Goal: Information Seeking & Learning: Find contact information

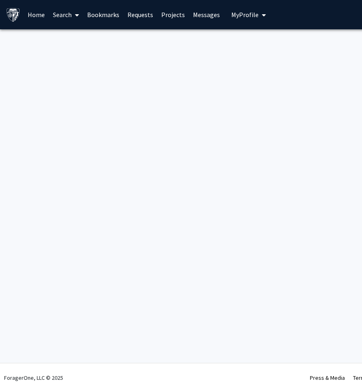
click at [73, 14] on span at bounding box center [75, 15] width 7 height 29
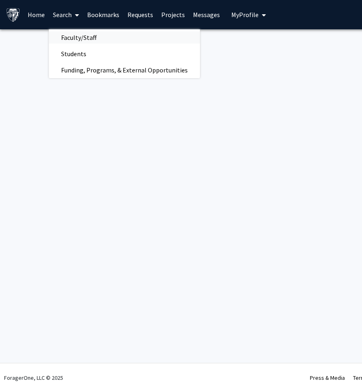
click at [78, 38] on span "Faculty/Staff" at bounding box center [79, 37] width 60 height 16
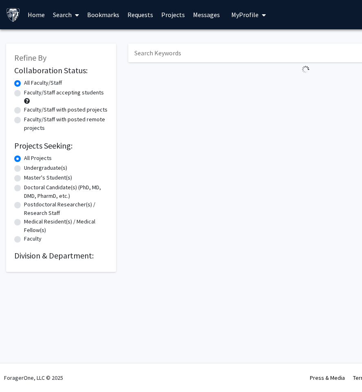
click at [149, 59] on input "Search Keywords" at bounding box center [288, 53] width 320 height 19
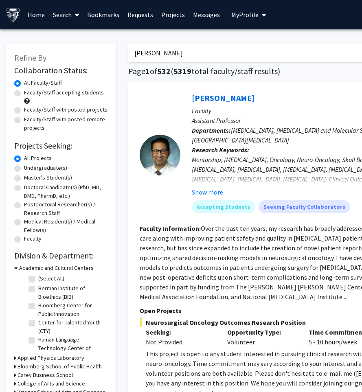
type input "[PERSON_NAME]"
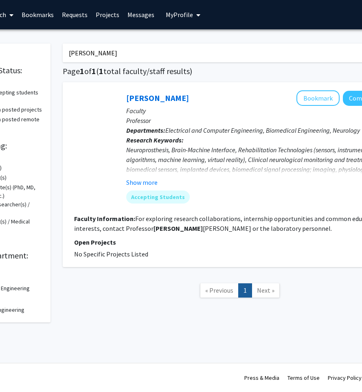
scroll to position [0, 127]
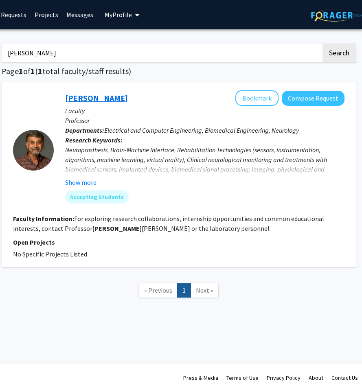
click at [84, 100] on link "[PERSON_NAME]" at bounding box center [96, 98] width 63 height 10
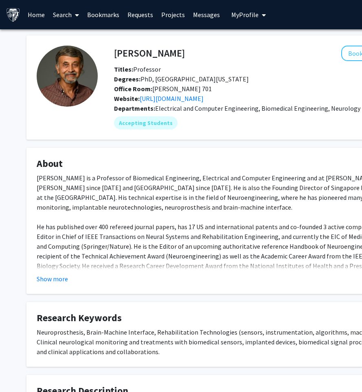
click at [66, 273] on fg-read-more "[PERSON_NAME] is a Professor of Biomedical Engineering, Electrical and Computer…" at bounding box center [245, 228] width 416 height 111
click at [60, 271] on fg-read-more "[PERSON_NAME] is a Professor of Biomedical Engineering, Electrical and Computer…" at bounding box center [245, 228] width 416 height 111
click at [60, 278] on button "Show more" at bounding box center [52, 279] width 31 height 10
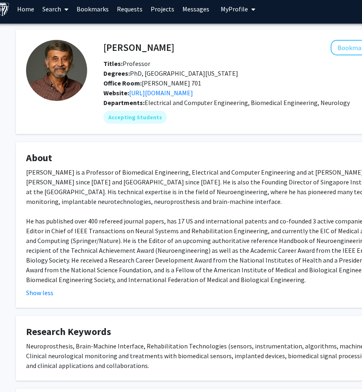
scroll to position [0, 11]
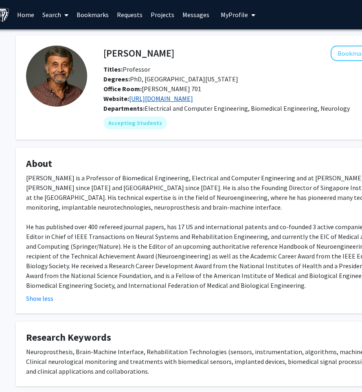
click at [176, 96] on link "[URL][DOMAIN_NAME]" at bounding box center [161, 99] width 64 height 8
click at [265, 111] on span "Electrical and Computer Engineering, Biomedical Engineering, Neurology" at bounding box center [247, 108] width 205 height 8
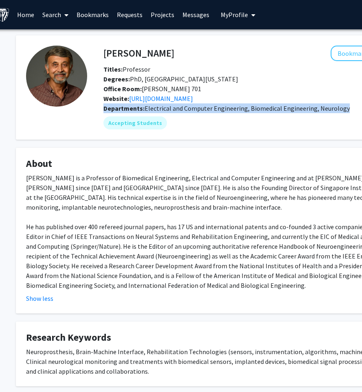
click at [265, 111] on span "Electrical and Computer Engineering, Biomedical Engineering, Neurology" at bounding box center [247, 108] width 205 height 8
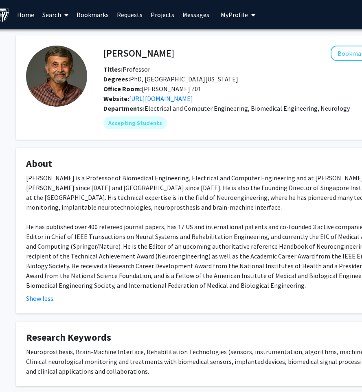
click at [326, 110] on span "Electrical and Computer Engineering, Biomedical Engineering, Neurology" at bounding box center [247, 108] width 205 height 8
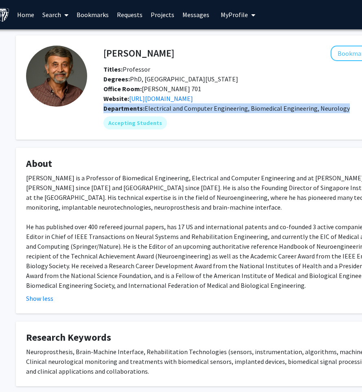
click at [326, 110] on span "Electrical and Computer Engineering, Biomedical Engineering, Neurology" at bounding box center [247, 108] width 205 height 8
click at [313, 110] on span "Electrical and Computer Engineering, Biomedical Engineering, Neurology" at bounding box center [247, 108] width 205 height 8
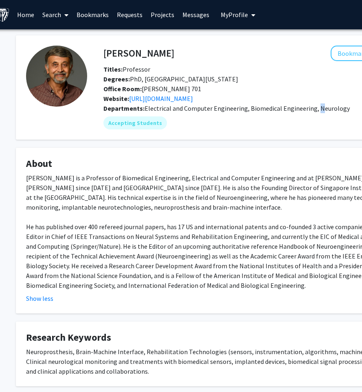
click at [313, 110] on span "Electrical and Computer Engineering, Biomedical Engineering, Neurology" at bounding box center [247, 108] width 205 height 8
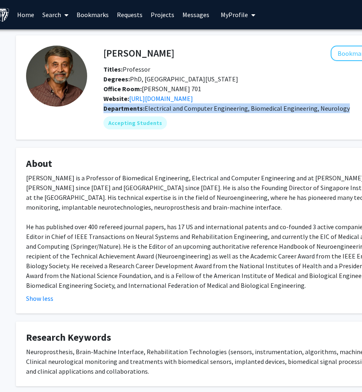
click at [313, 110] on span "Electrical and Computer Engineering, Biomedical Engineering, Neurology" at bounding box center [247, 108] width 205 height 8
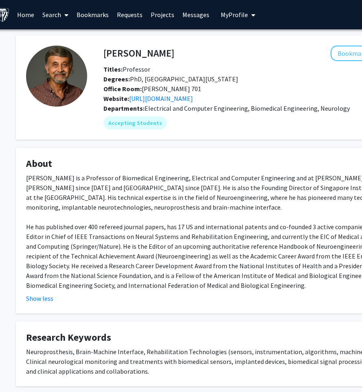
click at [313, 110] on span "Electrical and Computer Engineering, Biomedical Engineering, Neurology" at bounding box center [247, 108] width 205 height 8
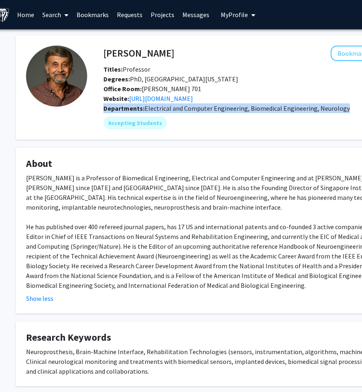
click at [313, 110] on span "Electrical and Computer Engineering, Biomedical Engineering, Neurology" at bounding box center [247, 108] width 205 height 8
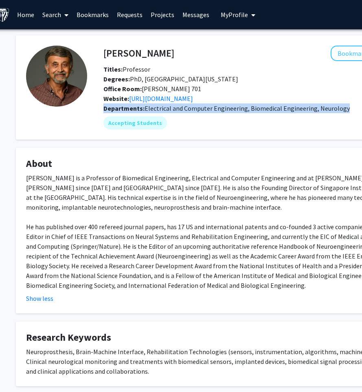
click at [313, 110] on span "Electrical and Computer Engineering, Biomedical Engineering, Neurology" at bounding box center [247, 108] width 205 height 8
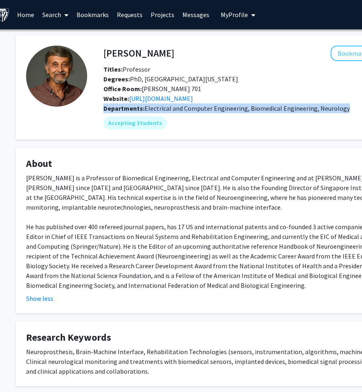
click at [313, 110] on span "Electrical and Computer Engineering, Biomedical Engineering, Neurology" at bounding box center [247, 108] width 205 height 8
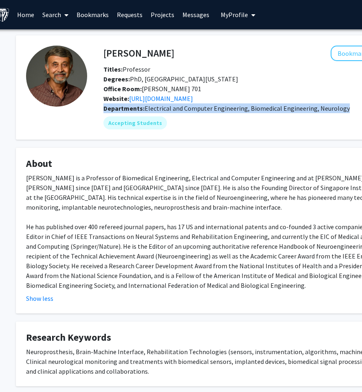
click at [313, 110] on span "Electrical and Computer Engineering, Biomedical Engineering, Neurology" at bounding box center [247, 108] width 205 height 8
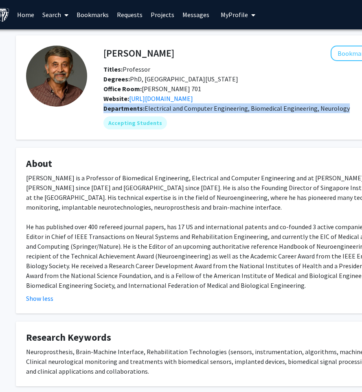
click at [313, 110] on span "Electrical and Computer Engineering, Biomedical Engineering, Neurology" at bounding box center [247, 108] width 205 height 8
click at [169, 114] on fg-user-badges "Accepting Students" at bounding box center [273, 121] width 338 height 16
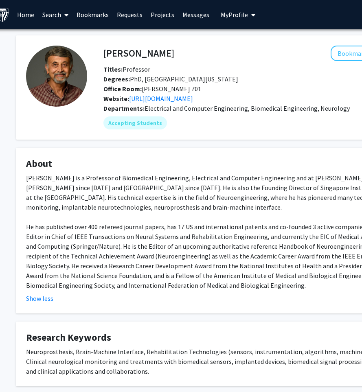
click at [169, 114] on fg-user-badges "Accepting Students" at bounding box center [273, 121] width 338 height 16
click at [168, 112] on span "Electrical and Computer Engineering, Biomedical Engineering, Neurology" at bounding box center [247, 108] width 205 height 8
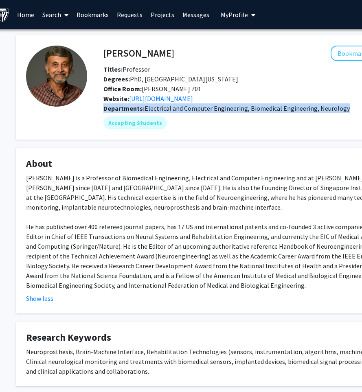
click at [168, 112] on span "Electrical and Computer Engineering, Biomedical Engineering, Neurology" at bounding box center [247, 108] width 205 height 8
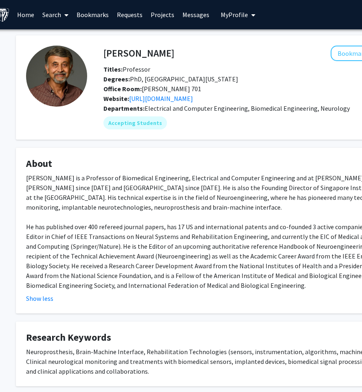
click at [171, 115] on fg-user-badges "Accepting Students" at bounding box center [273, 121] width 338 height 16
click at [171, 112] on span "Electrical and Computer Engineering, Biomedical Engineering, Neurology" at bounding box center [247, 108] width 205 height 8
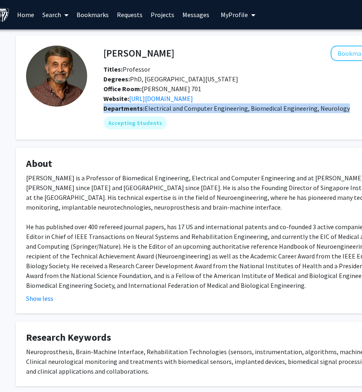
click at [171, 112] on span "Electrical and Computer Engineering, Biomedical Engineering, Neurology" at bounding box center [247, 108] width 205 height 8
click at [178, 122] on div "Accepting Students" at bounding box center [273, 123] width 342 height 16
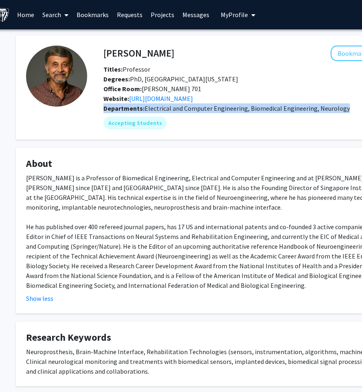
click at [168, 114] on fg-user-badges "Accepting Students" at bounding box center [273, 121] width 338 height 16
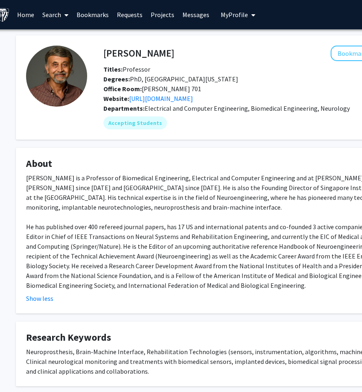
click at [168, 114] on fg-user-badges "Accepting Students" at bounding box center [273, 121] width 338 height 16
click at [166, 114] on fg-user-badges "Accepting Students" at bounding box center [273, 121] width 338 height 16
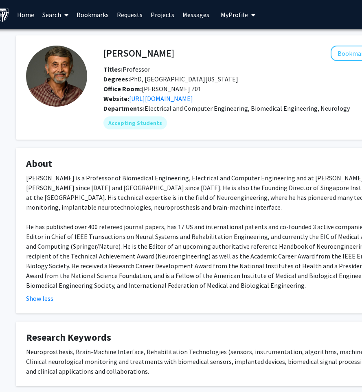
click at [165, 113] on div "Departments: Electrical and Computer Engineering, Biomedical Engineering, Neuro…" at bounding box center [273, 109] width 338 height 10
click at [164, 112] on span "Electrical and Computer Engineering, Biomedical Engineering, Neurology" at bounding box center [247, 108] width 205 height 8
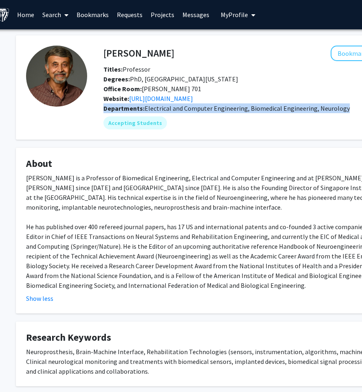
click at [164, 112] on span "Electrical and Computer Engineering, Biomedical Engineering, Neurology" at bounding box center [247, 108] width 205 height 8
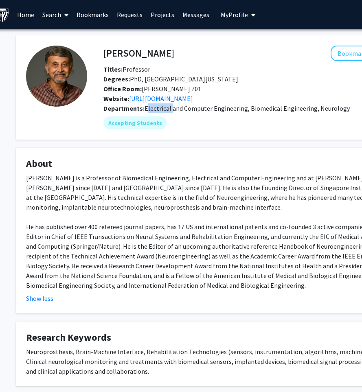
click at [164, 112] on span "Electrical and Computer Engineering, Biomedical Engineering, Neurology" at bounding box center [247, 108] width 205 height 8
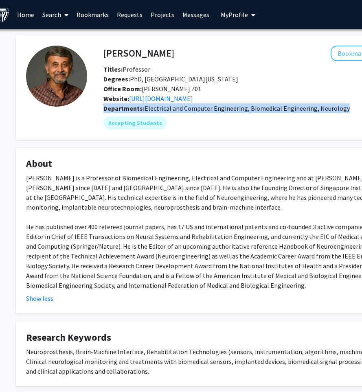
click at [164, 112] on span "Electrical and Computer Engineering, Biomedical Engineering, Neurology" at bounding box center [247, 108] width 205 height 8
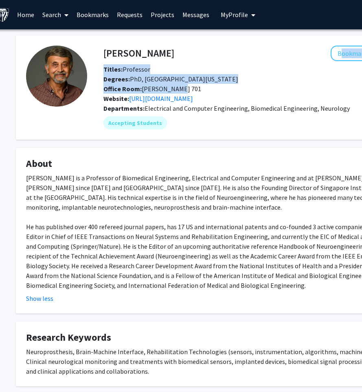
drag, startPoint x: 103, startPoint y: 56, endPoint x: 250, endPoint y: 87, distance: 150.4
click at [250, 87] on div "[PERSON_NAME] Bookmark Compose Request Titles: Professor Degrees: PhD, [GEOGRAP…" at bounding box center [272, 75] width 350 height 58
drag, startPoint x: 345, startPoint y: 109, endPoint x: 104, endPoint y: 46, distance: 249.2
click at [104, 46] on div "[PERSON_NAME] Bookmark Compose Request Titles: Professor Degrees: PhD, [GEOGRAP…" at bounding box center [264, 88] width 355 height 84
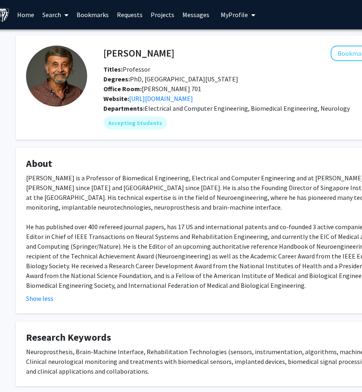
click at [103, 50] on div "[PERSON_NAME] Bookmark Compose Request" at bounding box center [272, 53] width 350 height 15
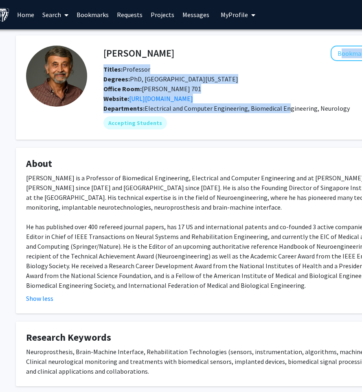
drag, startPoint x: 103, startPoint y: 50, endPoint x: 278, endPoint y: 113, distance: 185.9
click at [282, 112] on div "[PERSON_NAME] Bookmark Compose Request Titles: Professor Degrees: PhD, [GEOGRAP…" at bounding box center [264, 88] width 355 height 84
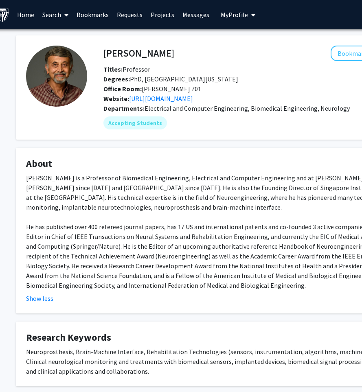
click at [330, 107] on span "Electrical and Computer Engineering, Biomedical Engineering, Neurology" at bounding box center [247, 108] width 205 height 8
drag, startPoint x: 350, startPoint y: 107, endPoint x: 106, endPoint y: 55, distance: 248.9
click at [106, 54] on div "[PERSON_NAME] Bookmark Compose Request Titles: Professor Degrees: PhD, [GEOGRAP…" at bounding box center [264, 88] width 355 height 84
click at [106, 55] on h4 "[PERSON_NAME]" at bounding box center [139, 53] width 71 height 15
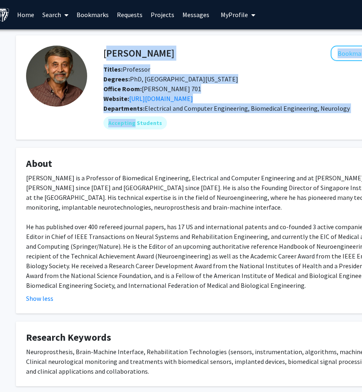
drag, startPoint x: 106, startPoint y: 55, endPoint x: 330, endPoint y: 115, distance: 231.8
click at [330, 115] on div "[PERSON_NAME] Bookmark Compose Request Titles: Professor Degrees: PhD, [GEOGRAP…" at bounding box center [264, 88] width 355 height 84
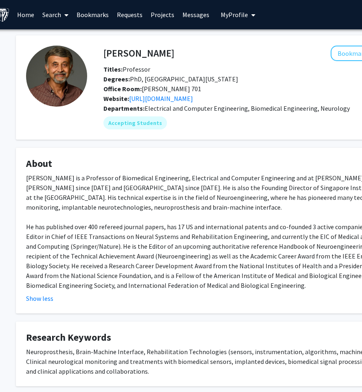
drag, startPoint x: 331, startPoint y: 143, endPoint x: 285, endPoint y: 126, distance: 49.0
click at [285, 126] on div "[PERSON_NAME] Bookmark Compose Request Titles: Professor Degrees: PhD, [GEOGRAP…" at bounding box center [234, 261] width 448 height 453
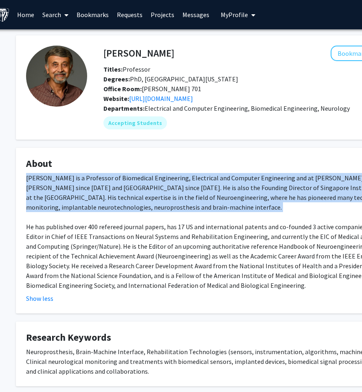
drag, startPoint x: 220, startPoint y: 216, endPoint x: 19, endPoint y: 179, distance: 204.7
click at [19, 179] on fg-card "About [PERSON_NAME] is a Professor of Biomedical Engineering, Electrical and Co…" at bounding box center [234, 231] width 436 height 166
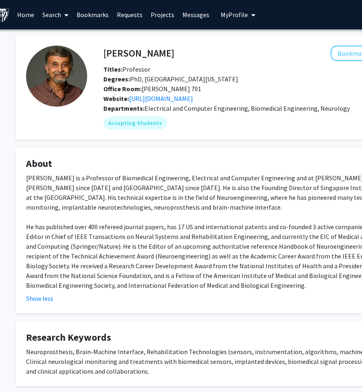
click at [26, 175] on div "[PERSON_NAME] is a Professor of Biomedical Engineering, Electrical and Computer…" at bounding box center [234, 231] width 416 height 117
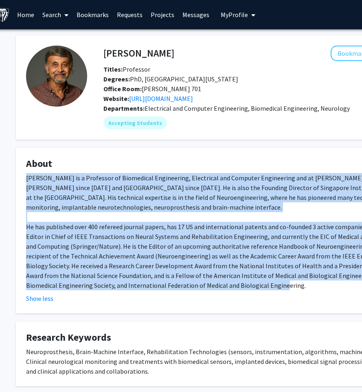
drag, startPoint x: 26, startPoint y: 175, endPoint x: 200, endPoint y: 287, distance: 207.6
click at [196, 287] on div "[PERSON_NAME] is a Professor of Biomedical Engineering, Electrical and Computer…" at bounding box center [234, 231] width 416 height 117
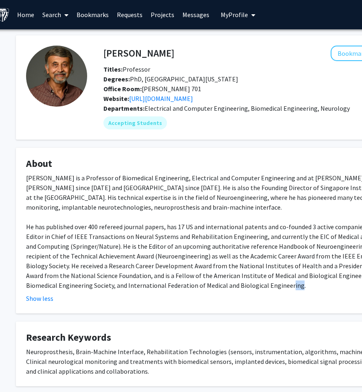
drag, startPoint x: 201, startPoint y: 286, endPoint x: 218, endPoint y: 285, distance: 17.1
click at [218, 285] on div "[PERSON_NAME] is a Professor of Biomedical Engineering, Electrical and Computer…" at bounding box center [234, 231] width 416 height 117
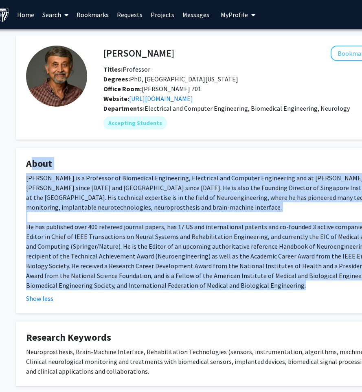
drag, startPoint x: 218, startPoint y: 285, endPoint x: 19, endPoint y: 163, distance: 233.8
click at [19, 163] on fg-card "About [PERSON_NAME] is a Professor of Biomedical Engineering, Electrical and Co…" at bounding box center [234, 231] width 436 height 166
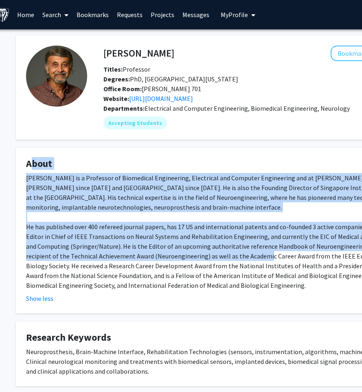
drag, startPoint x: 19, startPoint y: 163, endPoint x: 201, endPoint y: 260, distance: 206.0
click at [205, 259] on fg-card "About [PERSON_NAME] is a Professor of Biomedical Engineering, Electrical and Co…" at bounding box center [234, 231] width 436 height 166
click at [45, 300] on button "Show less" at bounding box center [39, 299] width 27 height 10
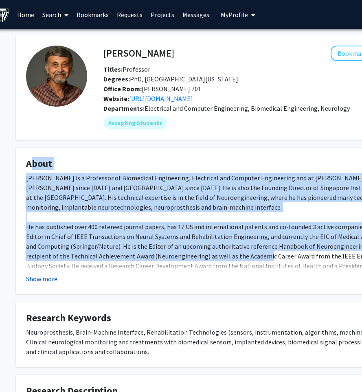
click at [43, 277] on button "Show more" at bounding box center [41, 279] width 31 height 10
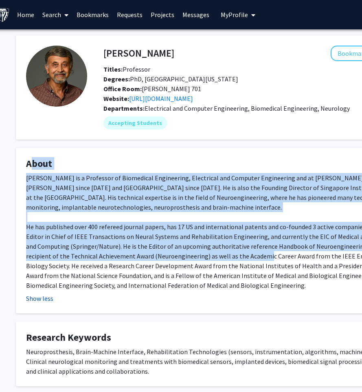
click at [43, 277] on div "[PERSON_NAME] is a Professor of Biomedical Engineering, Electrical and Computer…" at bounding box center [234, 231] width 416 height 117
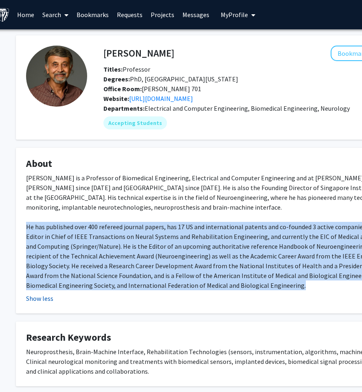
click at [43, 277] on div "[PERSON_NAME] is a Professor of Biomedical Engineering, Electrical and Computer…" at bounding box center [234, 231] width 416 height 117
click at [42, 278] on div "[PERSON_NAME] is a Professor of Biomedical Engineering, Electrical and Computer…" at bounding box center [234, 231] width 416 height 117
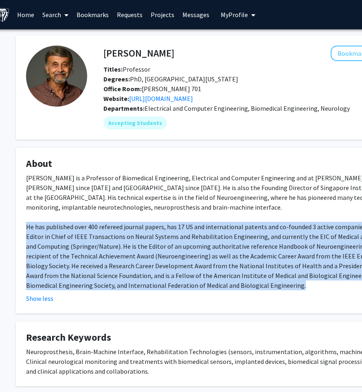
click at [236, 291] on fg-read-more "[PERSON_NAME] is a Professor of Biomedical Engineering, Electrical and Computer…" at bounding box center [234, 238] width 416 height 130
drag, startPoint x: 230, startPoint y: 289, endPoint x: 125, endPoint y: 170, distance: 159.1
click at [123, 170] on fg-card "About [PERSON_NAME] is a Professor of Biomedical Engineering, Electrical and Co…" at bounding box center [234, 231] width 436 height 166
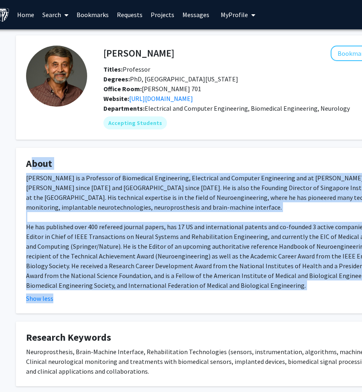
drag, startPoint x: 22, startPoint y: 163, endPoint x: 220, endPoint y: 292, distance: 236.5
click at [222, 293] on fg-card "About [PERSON_NAME] is a Professor of Biomedical Engineering, Electrical and Co…" at bounding box center [234, 231] width 436 height 166
click at [220, 292] on fg-read-more "[PERSON_NAME] is a Professor of Biomedical Engineering, Electrical and Computer…" at bounding box center [234, 238] width 416 height 130
